Goal: Information Seeking & Learning: Learn about a topic

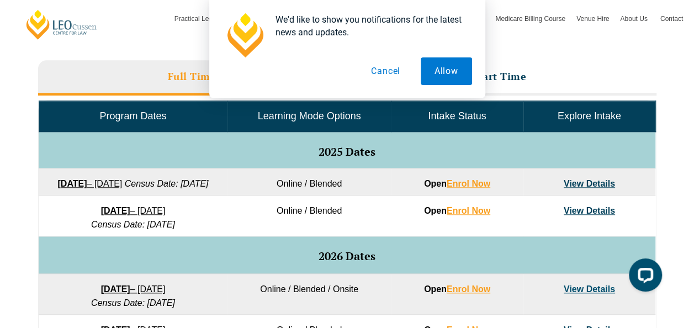
scroll to position [329, 0]
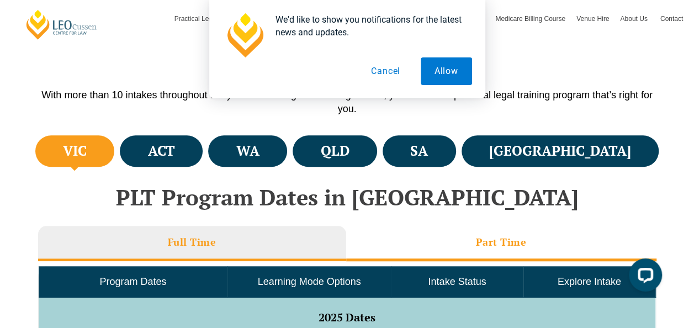
click at [459, 239] on li "Part Time" at bounding box center [501, 243] width 310 height 35
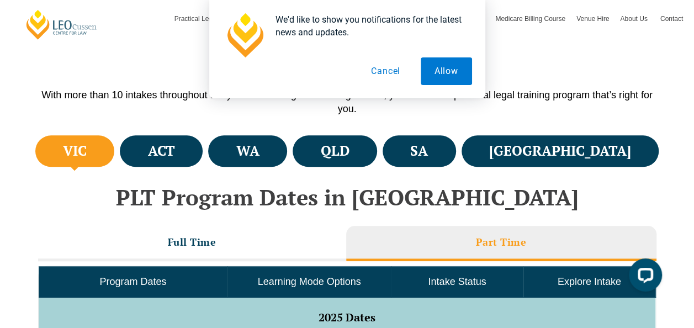
scroll to position [0, 0]
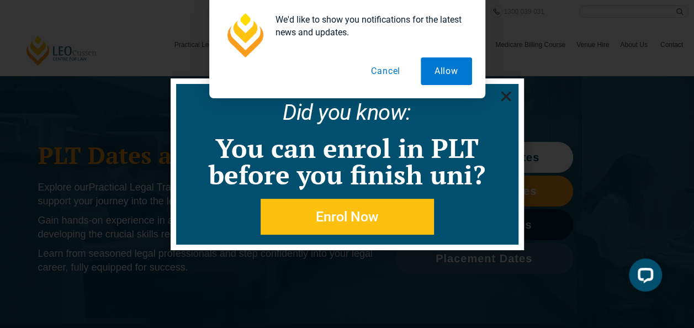
click at [506, 96] on div "We'd like to show you notifications for the latest news and updates. Allow Canc…" at bounding box center [347, 49] width 694 height 98
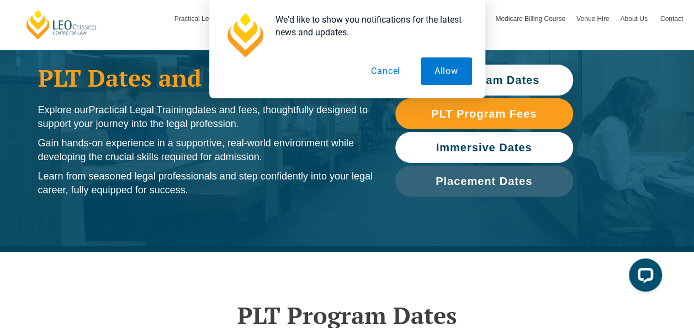
click at [508, 143] on span "Immersive Dates" at bounding box center [484, 147] width 96 height 11
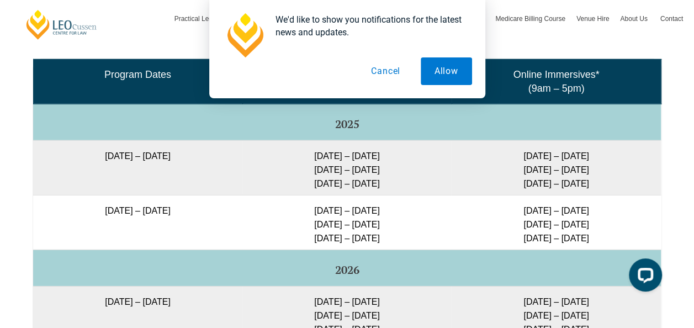
scroll to position [1527, 0]
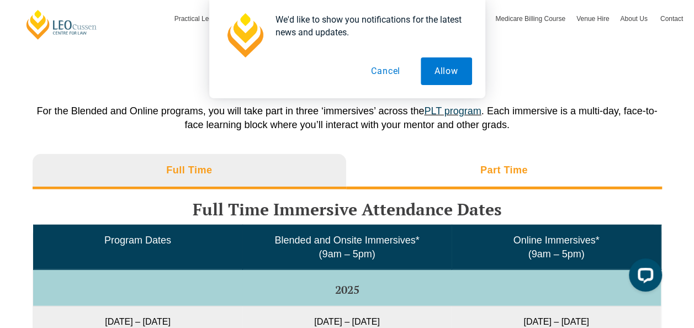
click at [456, 154] on li "Part Time" at bounding box center [504, 171] width 316 height 35
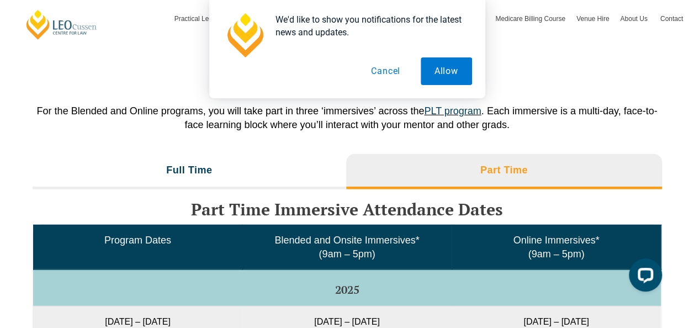
scroll to position [1693, 0]
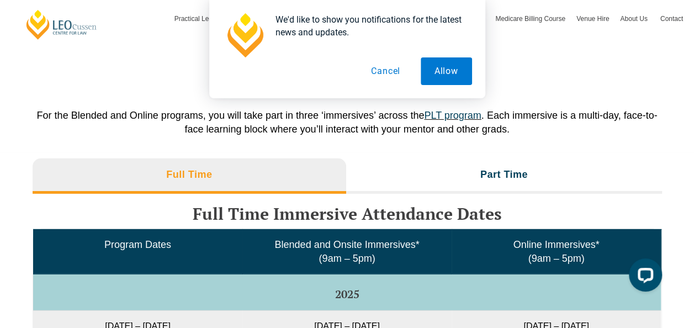
scroll to position [1823, 0]
